Goal: Information Seeking & Learning: Learn about a topic

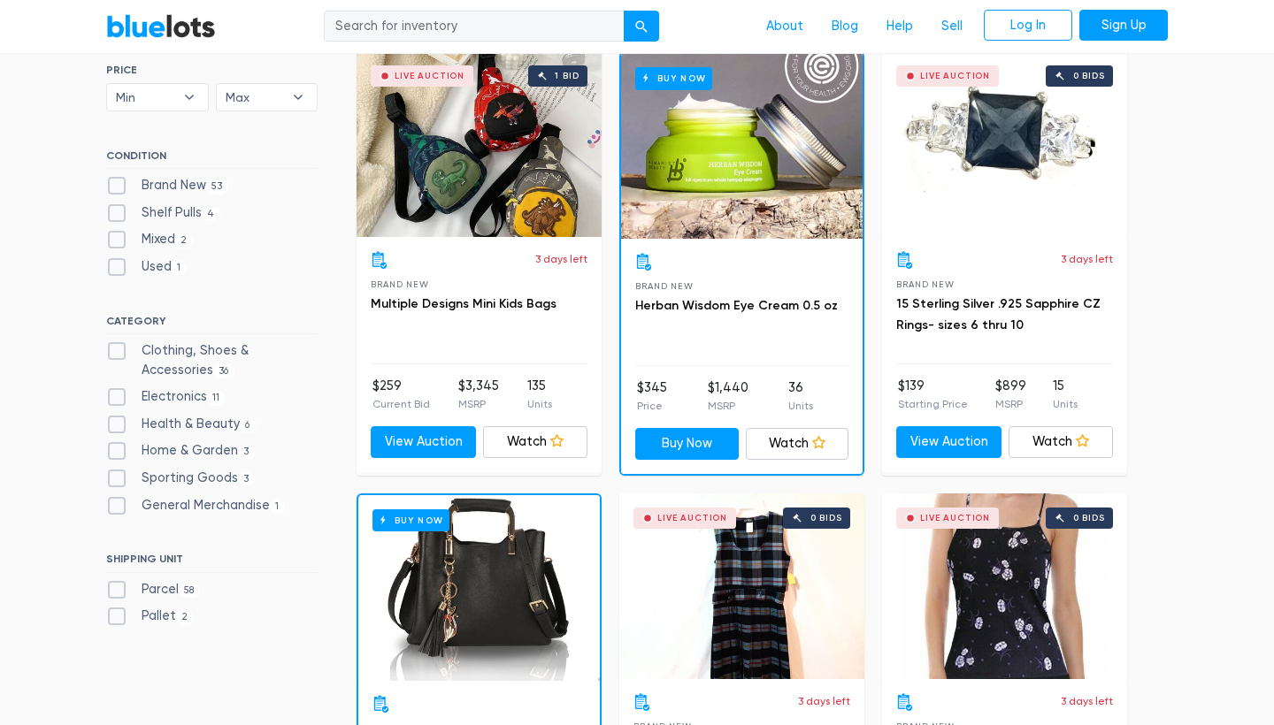
scroll to position [524, 0]
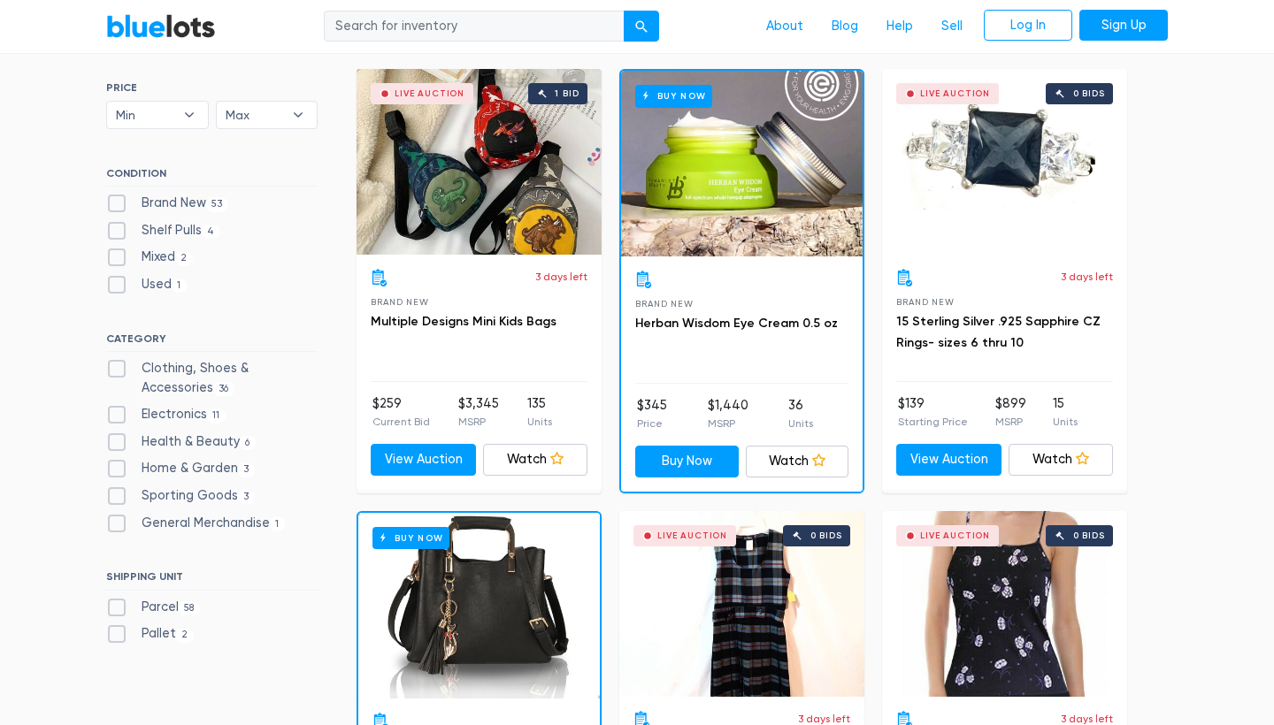
click at [689, 222] on div "Live Auction 0 bids" at bounding box center [1004, 162] width 245 height 186
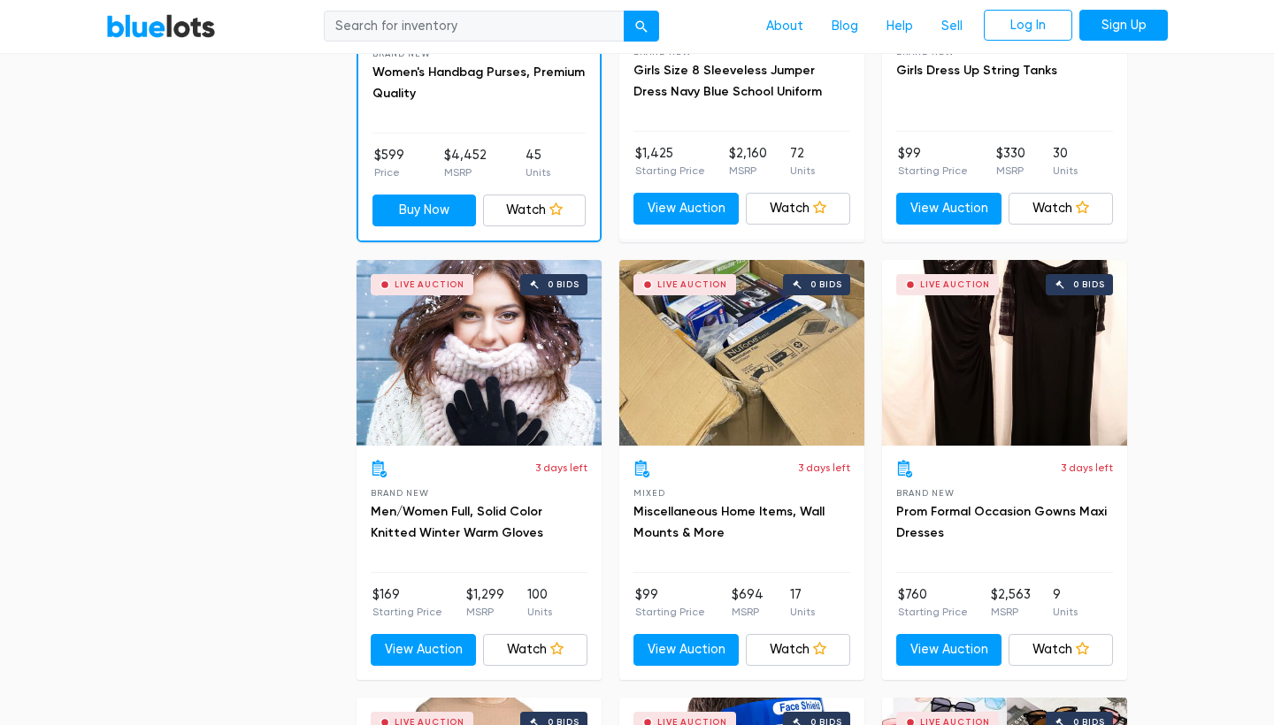
scroll to position [1186, 0]
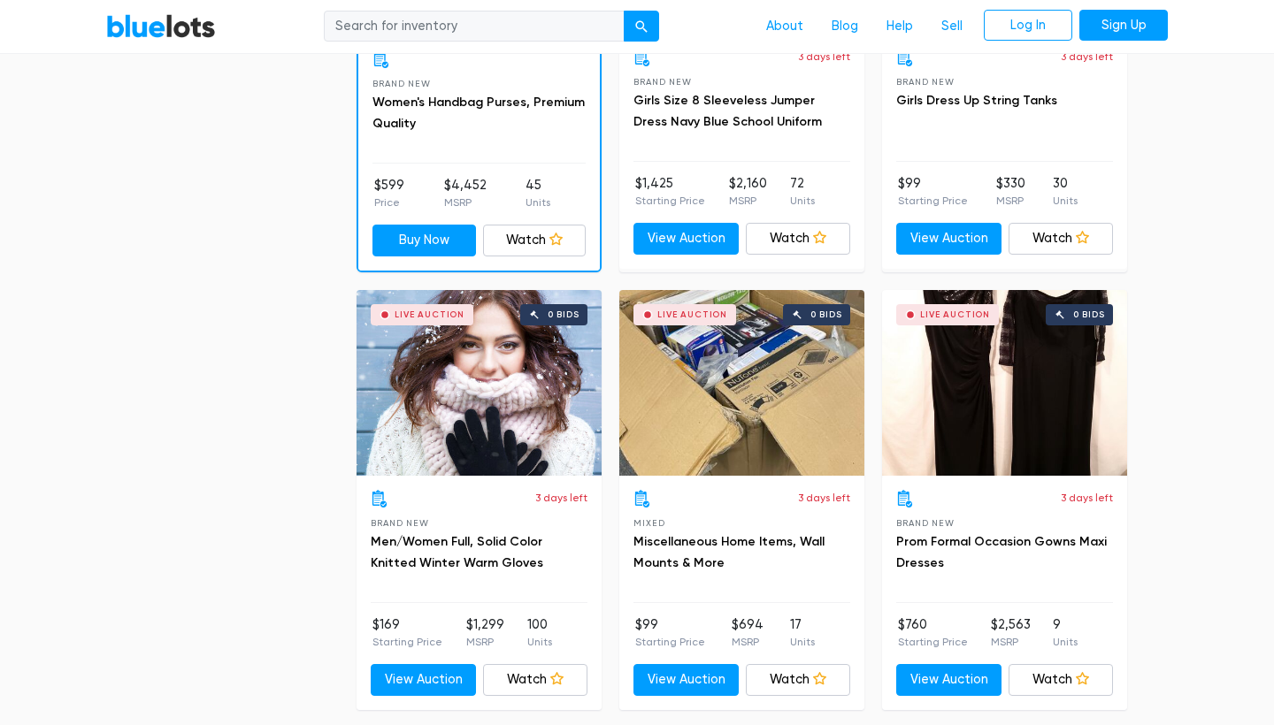
click at [689, 429] on div "Live Auction 0 bids" at bounding box center [741, 383] width 245 height 186
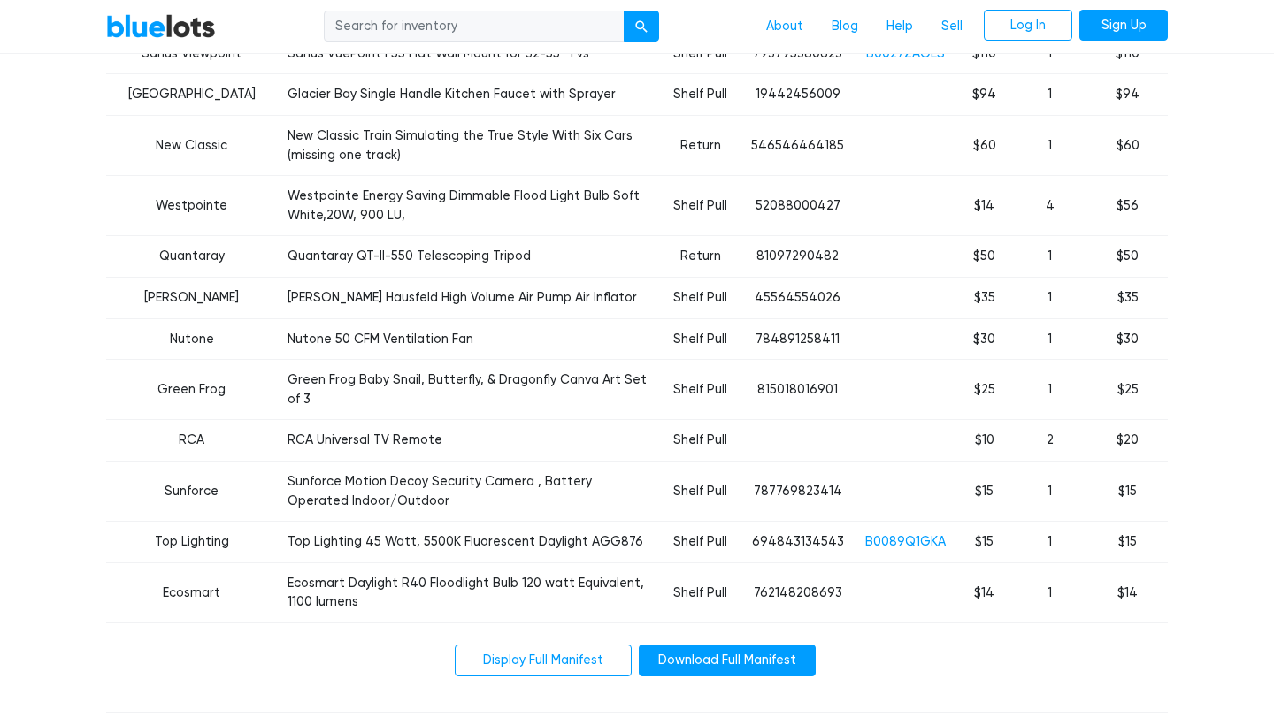
scroll to position [1037, 0]
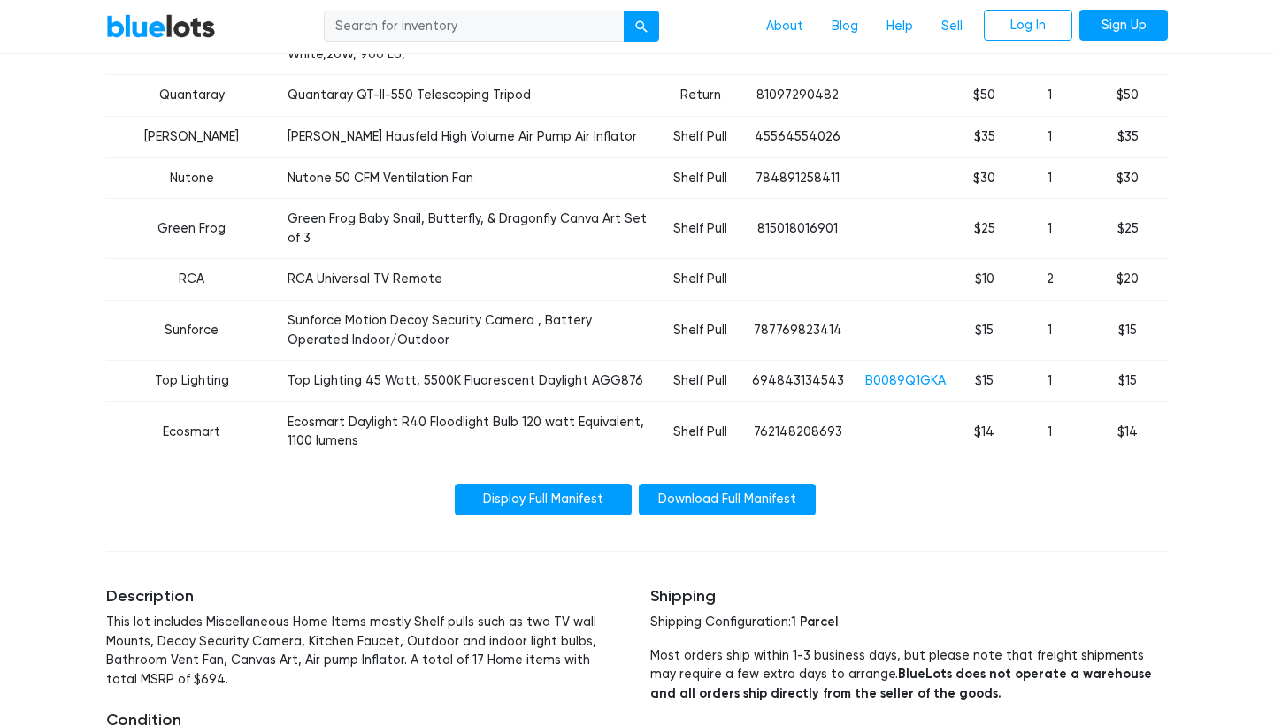
click at [547, 484] on link "Display Full Manifest" at bounding box center [543, 500] width 177 height 32
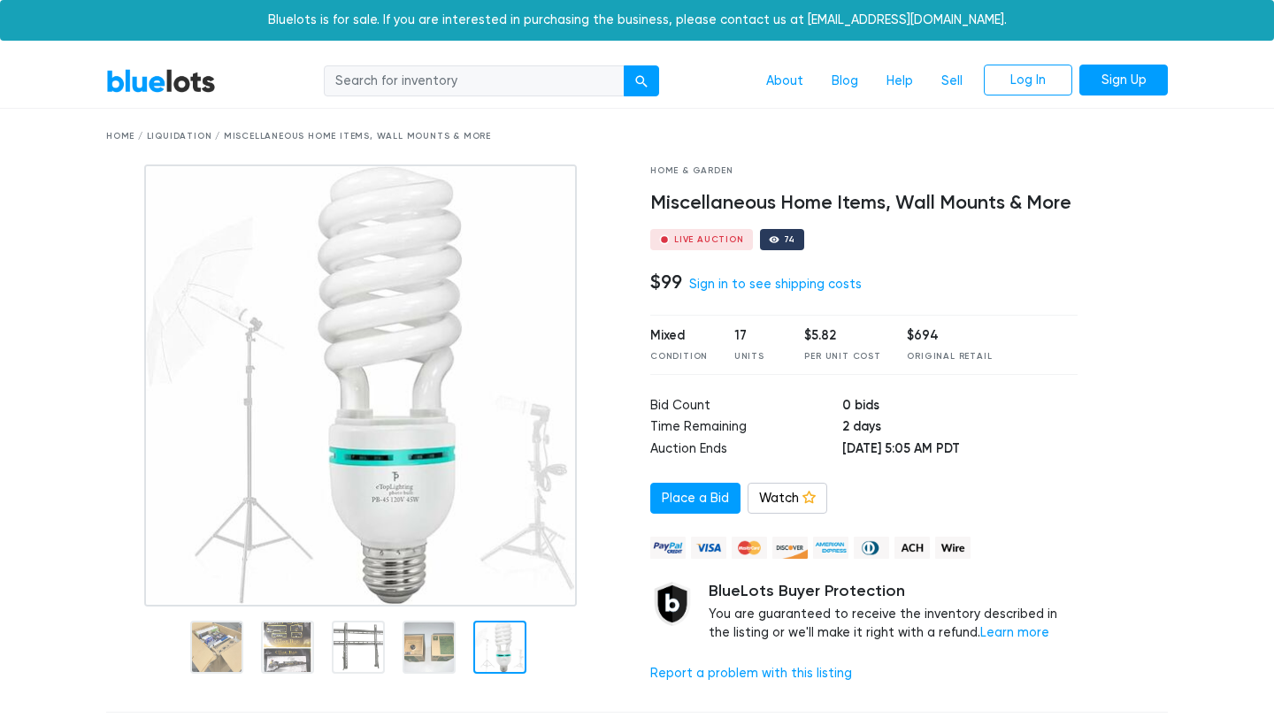
scroll to position [0, 0]
click at [182, 70] on link "BlueLots" at bounding box center [161, 81] width 110 height 26
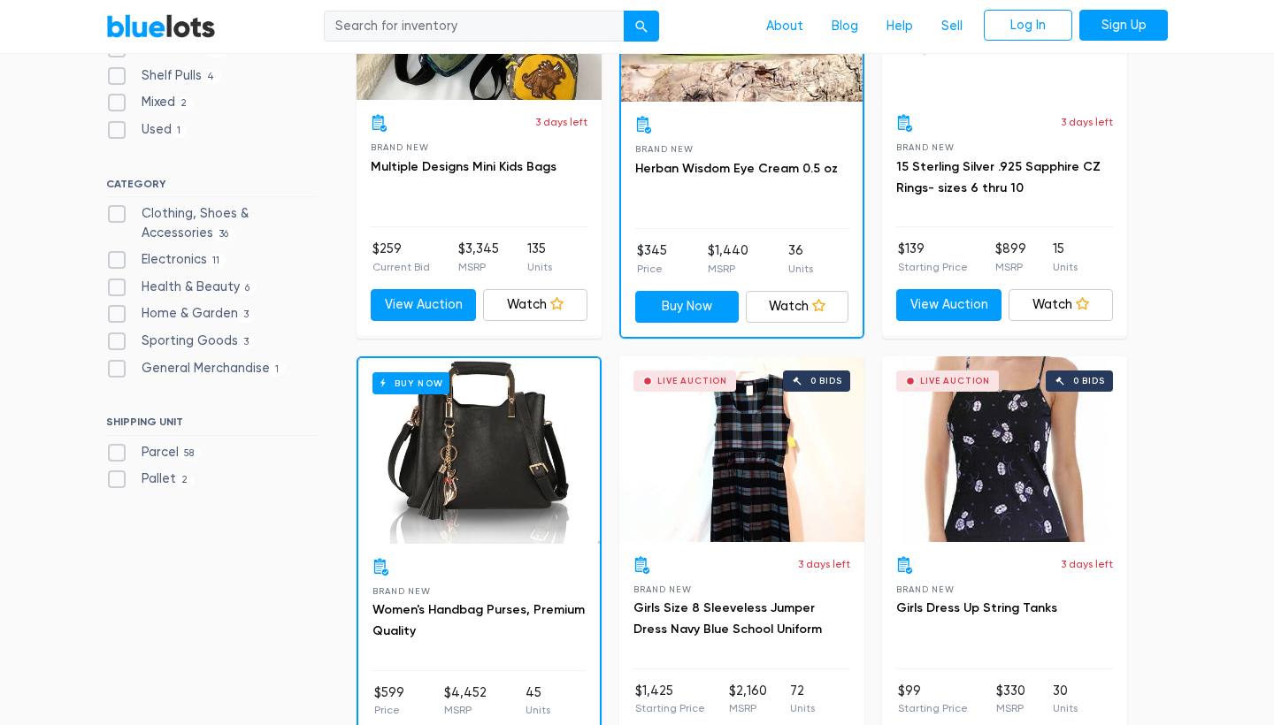
scroll to position [694, 0]
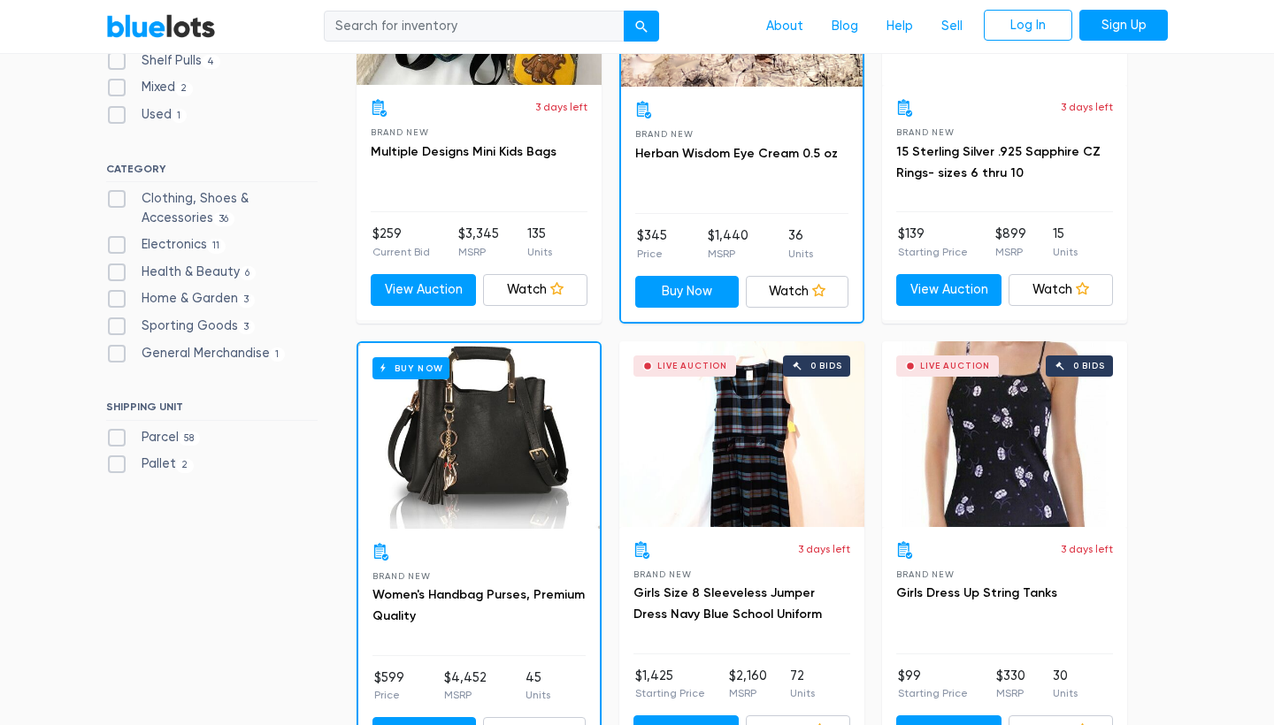
click at [120, 241] on label "Electronics 11" at bounding box center [165, 244] width 119 height 19
click at [118, 241] on input "Electronics 11" at bounding box center [111, 240] width 11 height 11
checkbox input "true"
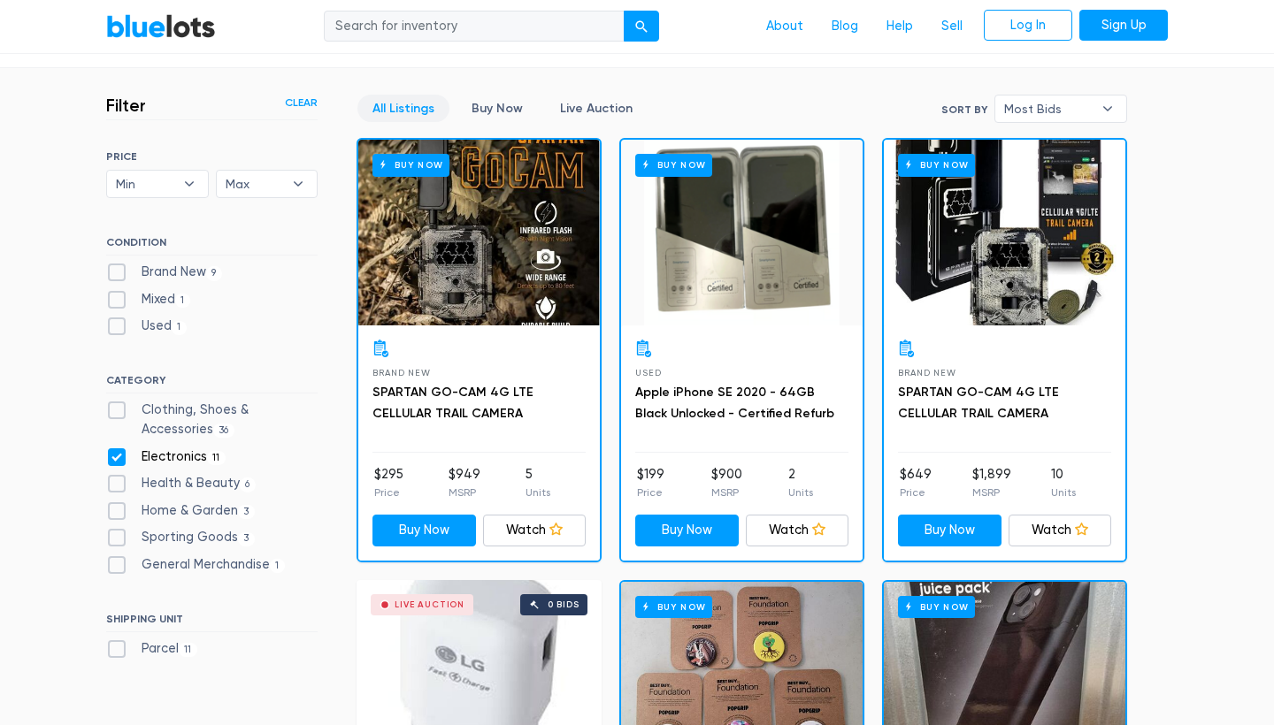
scroll to position [448, 0]
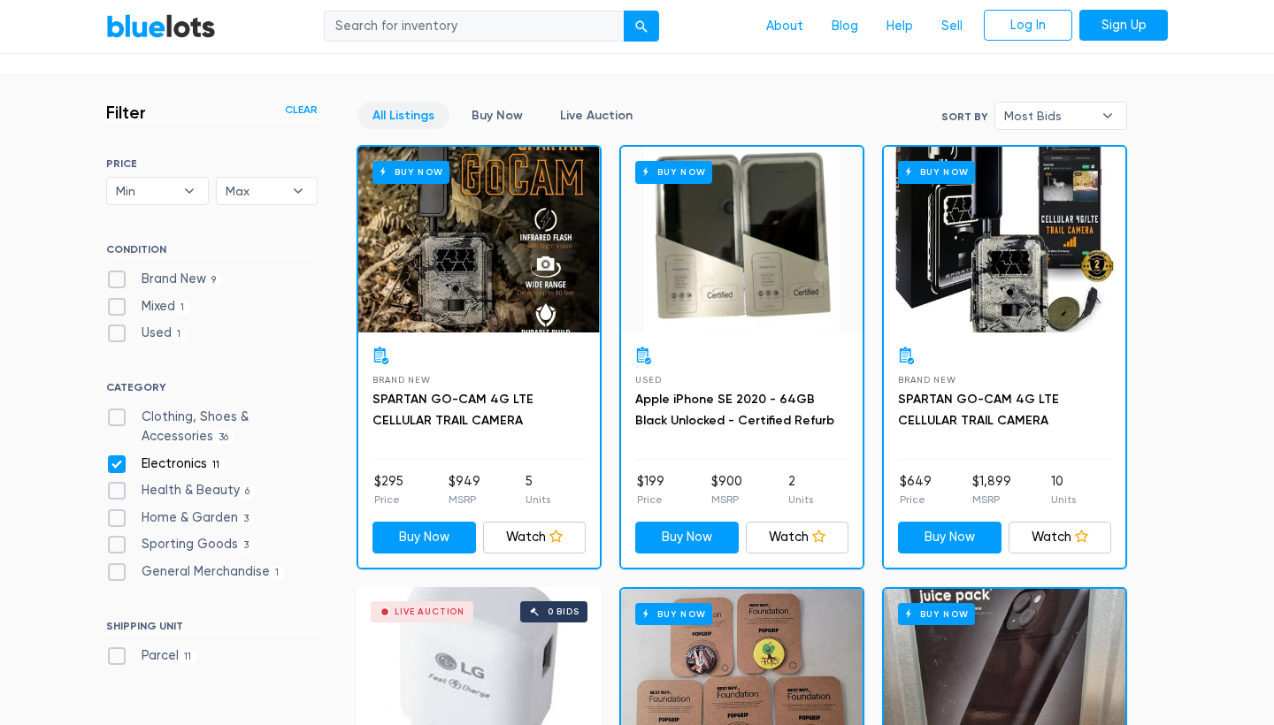
click at [725, 326] on div "Buy Now" at bounding box center [741, 240] width 241 height 186
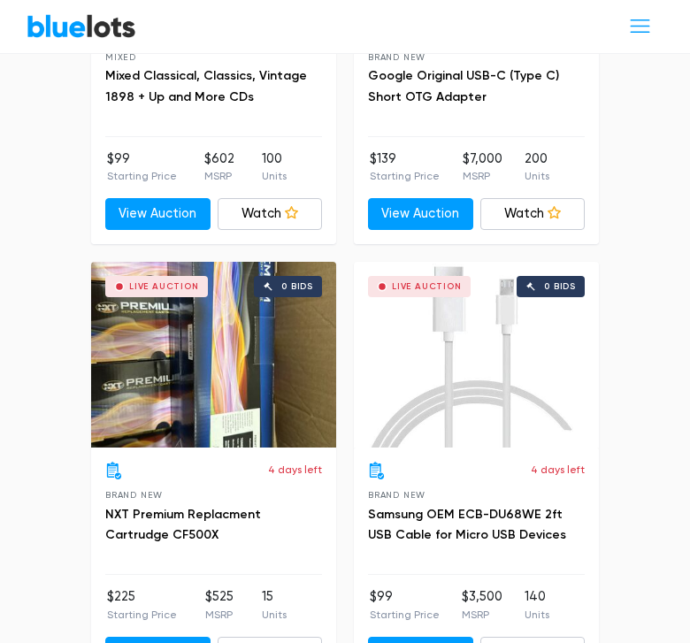
scroll to position [3706, 0]
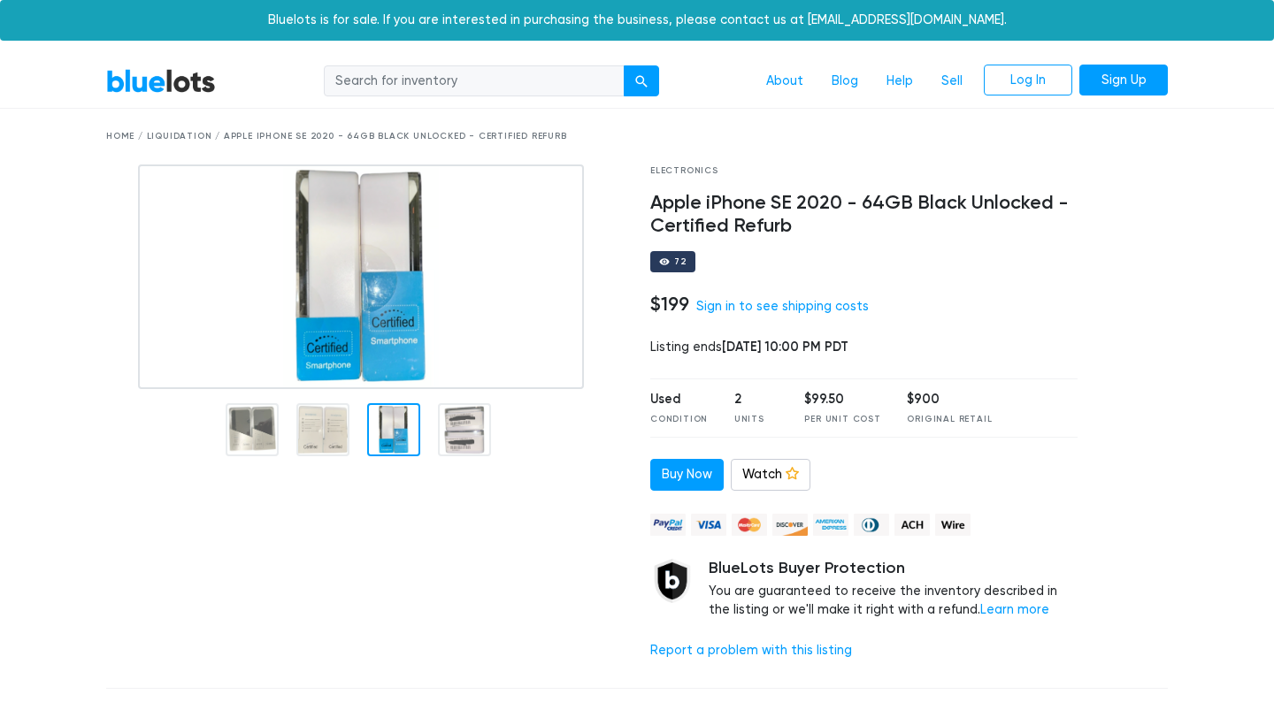
click at [403, 445] on div at bounding box center [393, 429] width 53 height 53
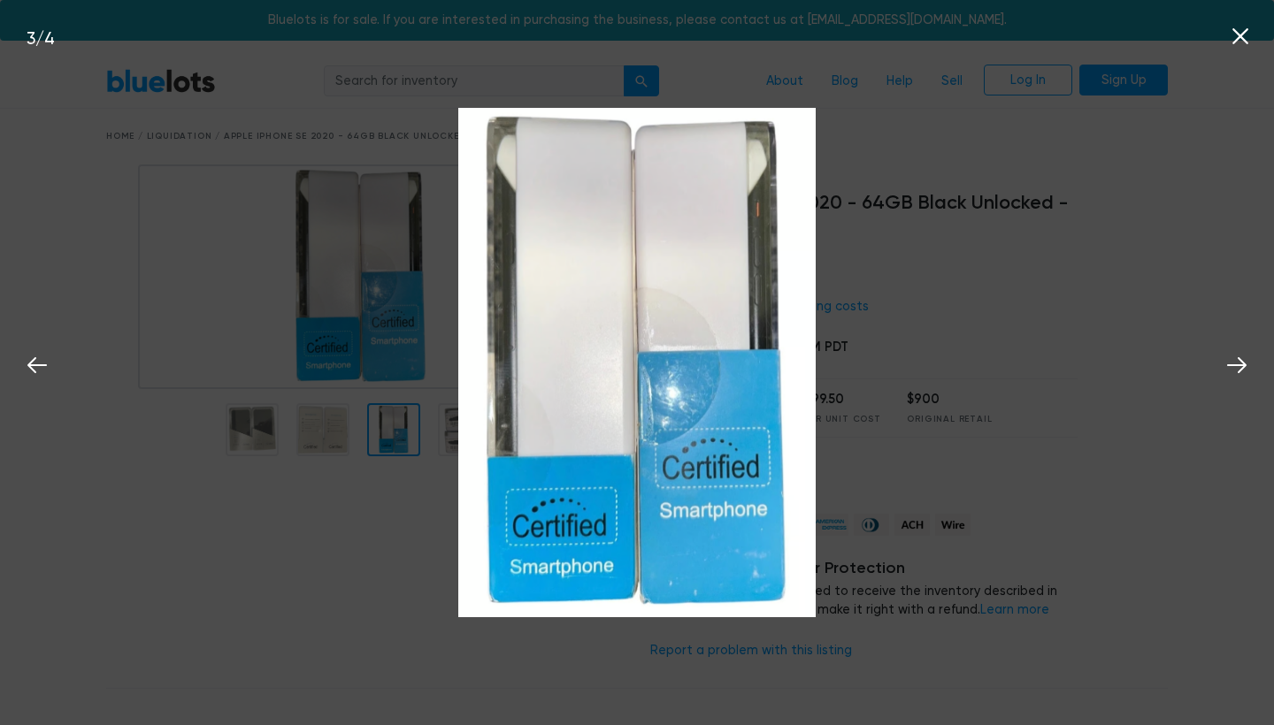
click at [370, 468] on img at bounding box center [636, 362] width 1019 height 509
click at [436, 420] on img at bounding box center [636, 362] width 1019 height 509
click at [1253, 46] on icon at bounding box center [1240, 36] width 27 height 27
